Goal: Task Accomplishment & Management: Manage account settings

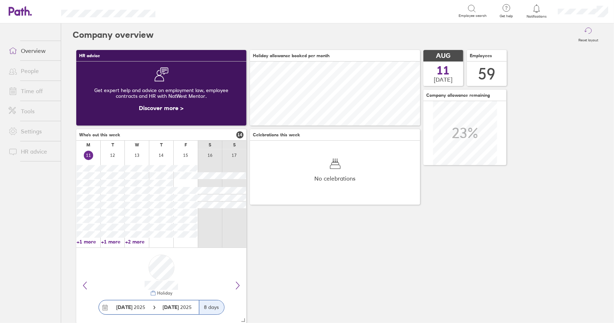
scroll to position [64, 170]
click at [37, 92] on link "Time off" at bounding box center [32, 91] width 58 height 14
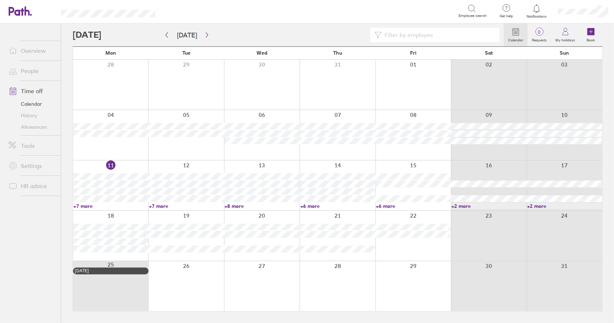
click at [39, 94] on link "Time off" at bounding box center [32, 91] width 58 height 14
